Goal: Task Accomplishment & Management: Complete application form

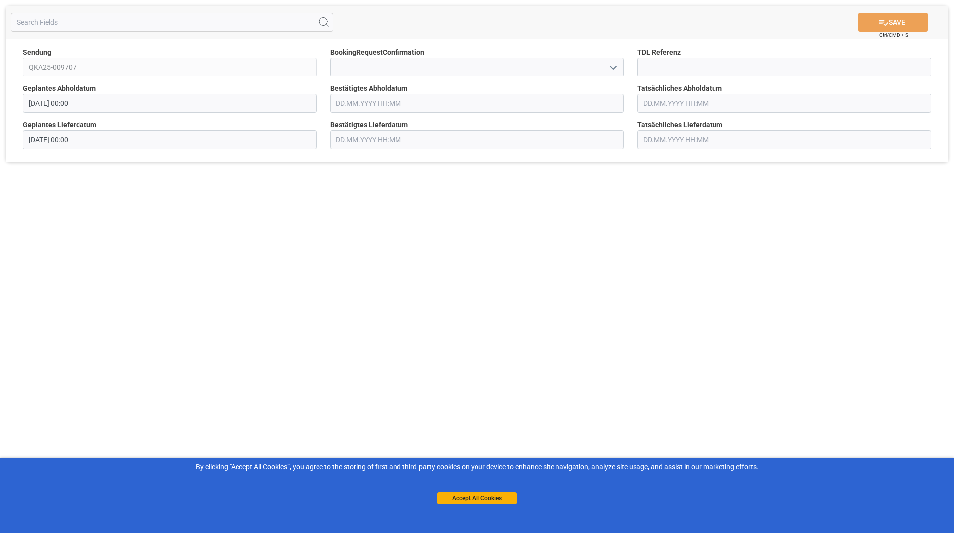
click at [554, 57] on label "BookingRequestConfirmation" at bounding box center [477, 52] width 294 height 10
click at [611, 65] on icon "open menu" at bounding box center [613, 68] width 12 height 12
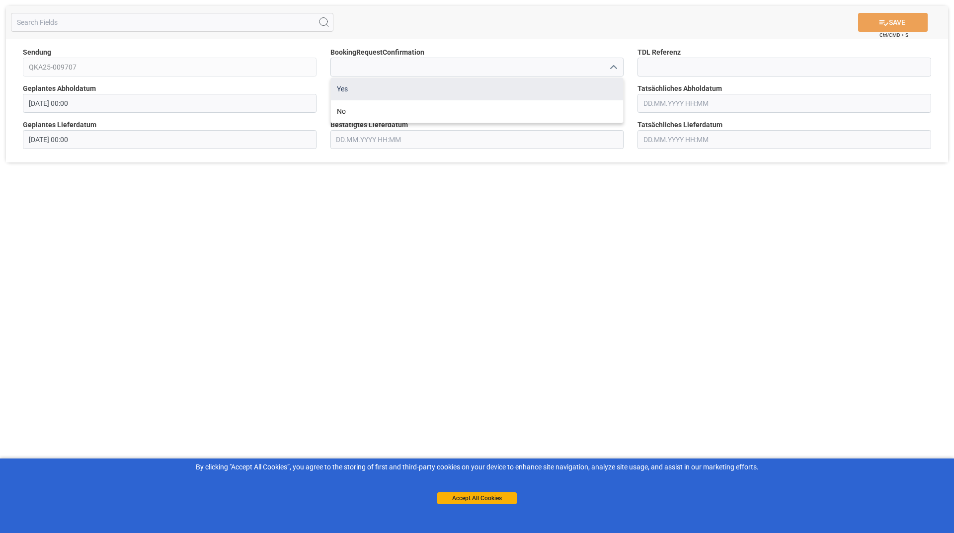
click at [359, 93] on div "Yes" at bounding box center [477, 89] width 293 height 22
type input "Yes"
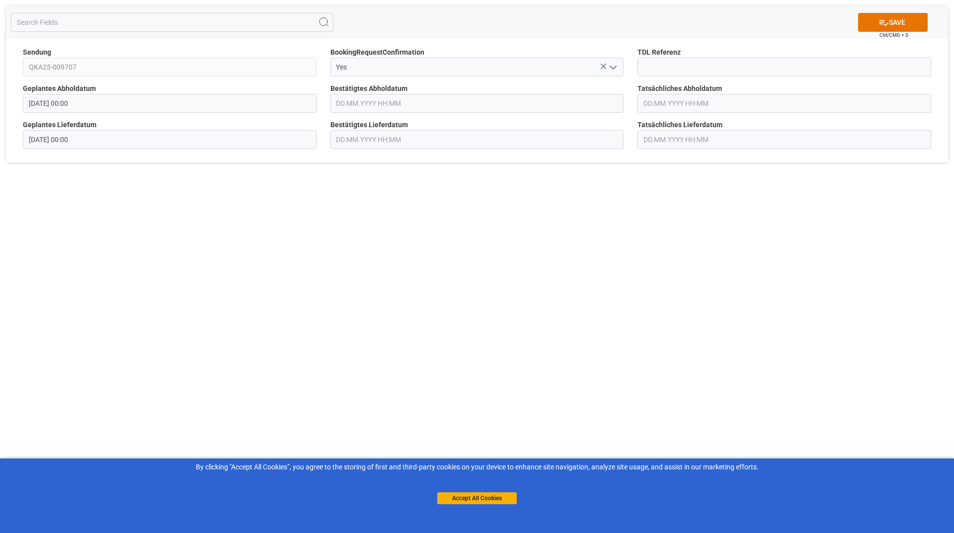
click at [857, 24] on div "SAVE Ctrl/CMD + S" at bounding box center [892, 22] width 90 height 19
click at [861, 23] on button "SAVE" at bounding box center [893, 22] width 70 height 19
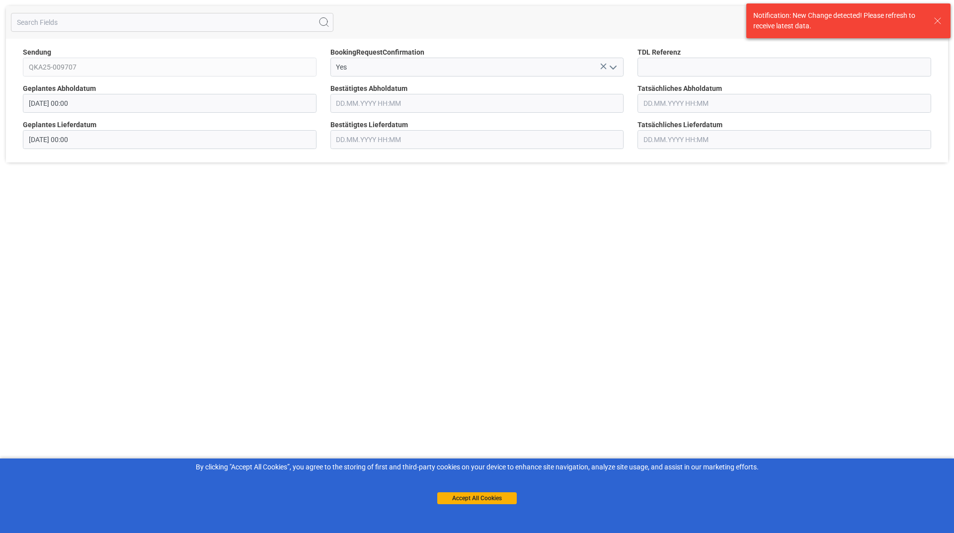
click at [937, 21] on line at bounding box center [937, 21] width 6 height 6
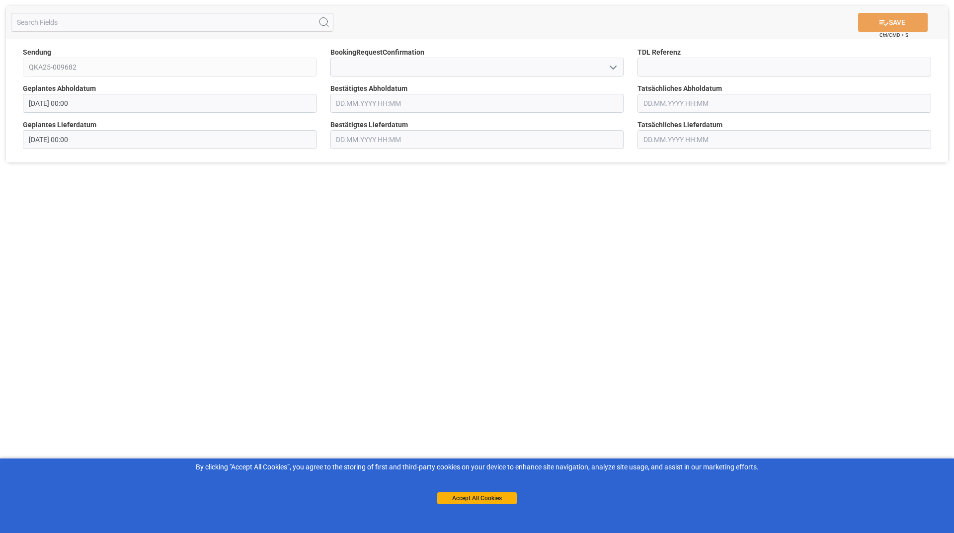
click at [610, 70] on icon "open menu" at bounding box center [613, 68] width 12 height 12
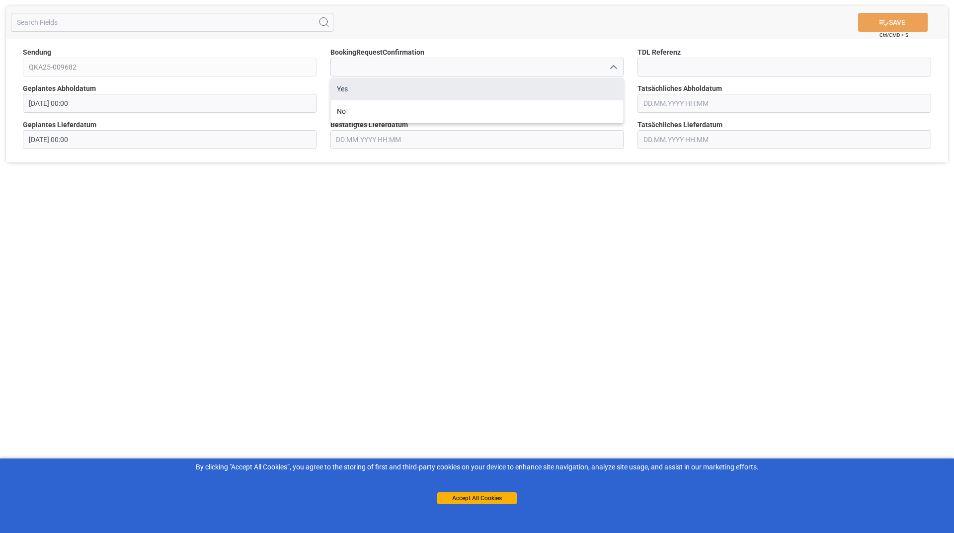
click at [412, 97] on div "Yes" at bounding box center [477, 89] width 293 height 22
type input "Yes"
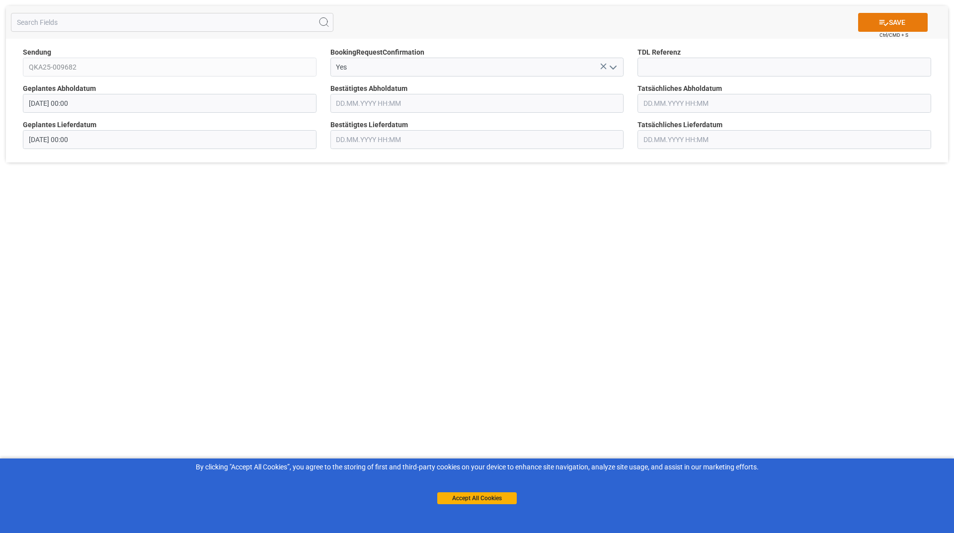
click at [878, 26] on icon at bounding box center [883, 22] width 10 height 10
click at [619, 69] on icon "open menu" at bounding box center [613, 68] width 12 height 12
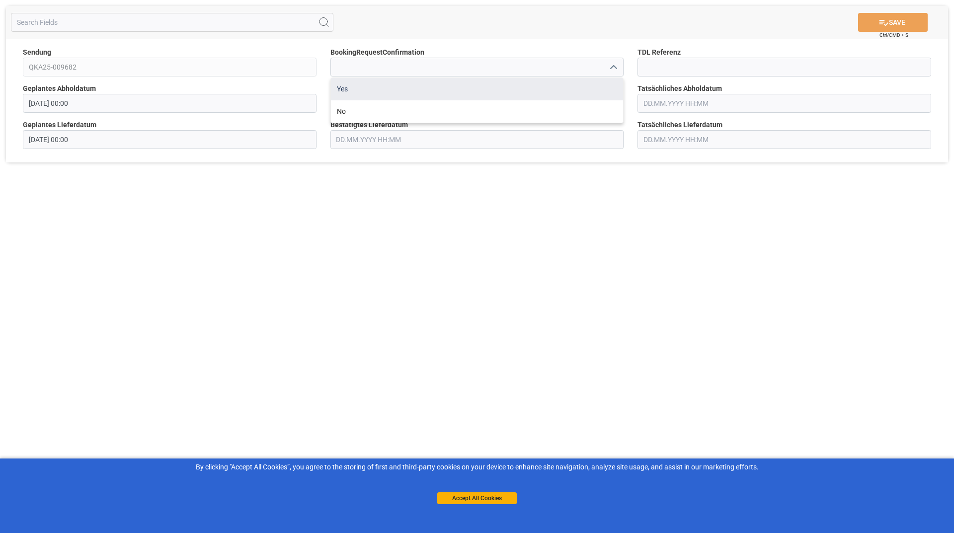
click at [429, 95] on div "Yes" at bounding box center [477, 89] width 293 height 22
type input "Yes"
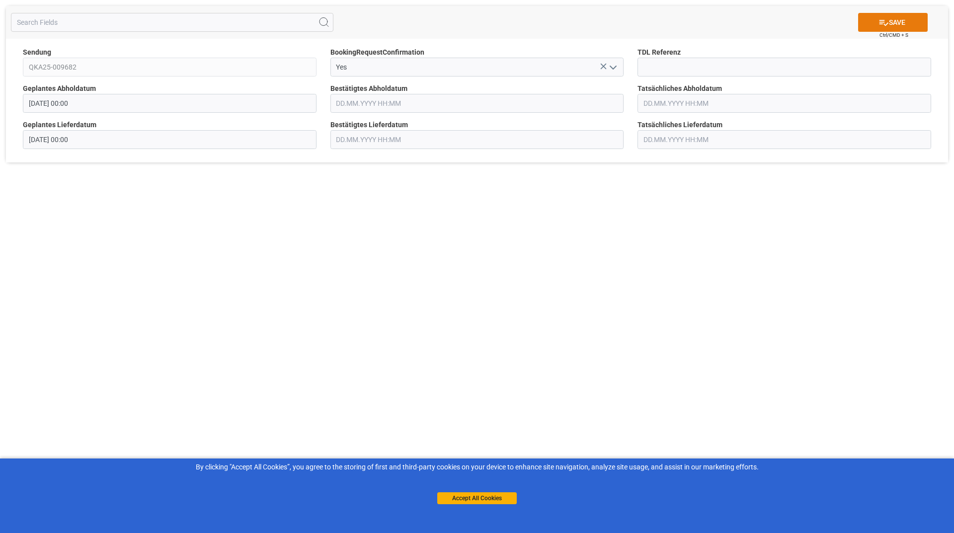
click at [875, 27] on button "SAVE" at bounding box center [893, 22] width 70 height 19
